Goal: Find specific page/section: Find specific page/section

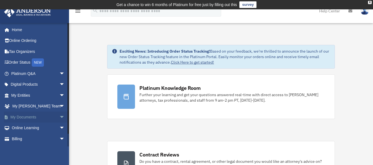
click at [59, 116] on span "arrow_drop_down" at bounding box center [64, 117] width 11 height 11
click at [23, 127] on link "Box" at bounding box center [40, 128] width 65 height 11
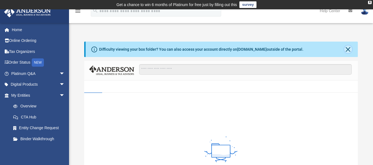
click at [346, 49] on button "Close" at bounding box center [348, 49] width 8 height 8
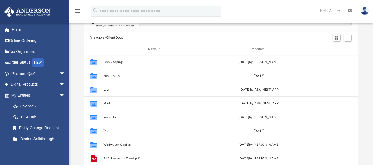
scroll to position [42, 0]
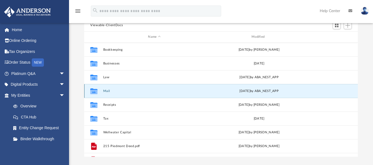
click at [106, 91] on button "Mail" at bounding box center [154, 91] width 102 height 4
click at [108, 91] on button "Mail" at bounding box center [154, 91] width 102 height 4
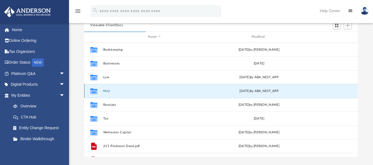
click at [108, 91] on button "Mail" at bounding box center [154, 91] width 102 height 4
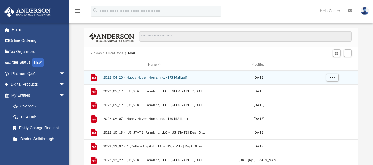
scroll to position [14, 0]
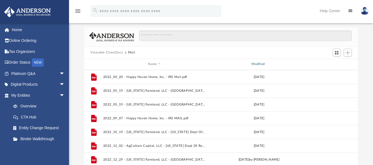
click at [277, 64] on div "Modified" at bounding box center [258, 64] width 102 height 5
click at [260, 63] on div "Modified" at bounding box center [258, 64] width 102 height 5
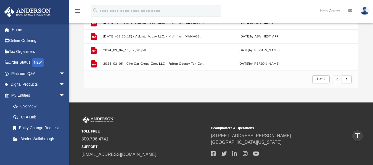
scroll to position [110, 0]
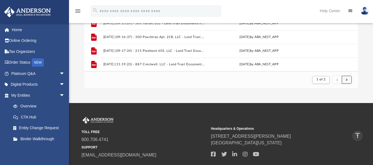
click at [348, 81] on button "submit" at bounding box center [346, 80] width 10 height 8
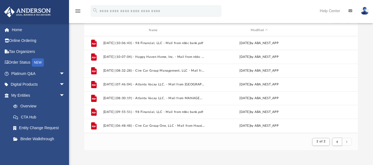
scroll to position [220, 0]
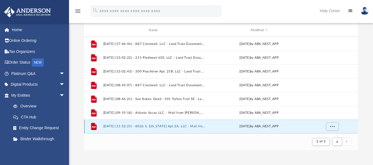
click at [129, 126] on button "2025.08.11 (11:52:21) - 8026 S. Michigan Apt 2A, LLC - Mail from Alexi Giannoul…" at bounding box center [154, 127] width 102 height 4
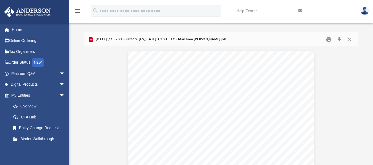
scroll to position [0, 0]
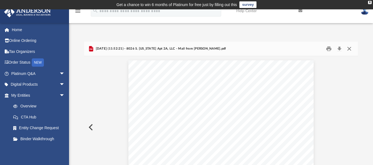
click at [351, 49] on button "Close" at bounding box center [349, 48] width 10 height 9
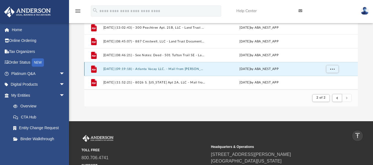
click at [167, 68] on button "2025.07.18 (09:19:18) - Atlanta Vacay LLC. - Mail from Scott Carter.pdf" at bounding box center [154, 69] width 102 height 4
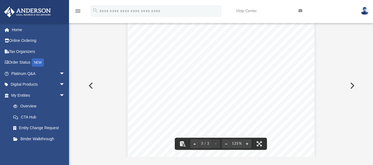
scroll to position [504, 0]
click at [89, 82] on button "Preview" at bounding box center [90, 85] width 12 height 15
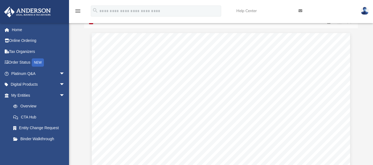
scroll to position [19, 0]
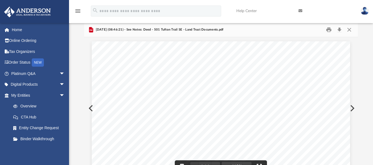
click at [89, 111] on button "Preview" at bounding box center [90, 108] width 12 height 15
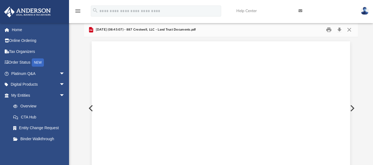
scroll to position [33, 0]
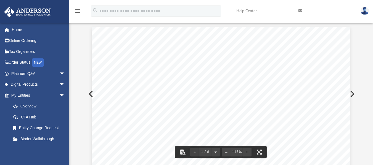
click at [89, 95] on button "Preview" at bounding box center [90, 93] width 12 height 15
click at [88, 96] on button "Preview" at bounding box center [90, 93] width 12 height 15
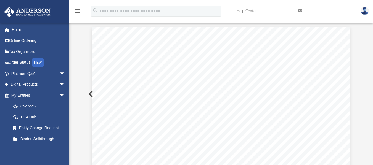
click at [88, 96] on button "Preview" at bounding box center [90, 93] width 12 height 15
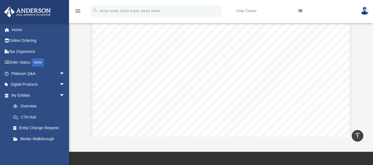
scroll to position [61, 0]
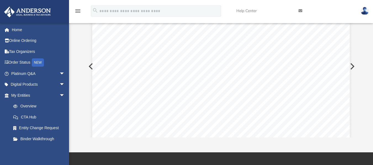
drag, startPoint x: 355, startPoint y: 72, endPoint x: 354, endPoint y: 63, distance: 9.4
click at [354, 63] on button "Preview" at bounding box center [351, 66] width 12 height 15
